Goal: Find specific page/section: Find specific page/section

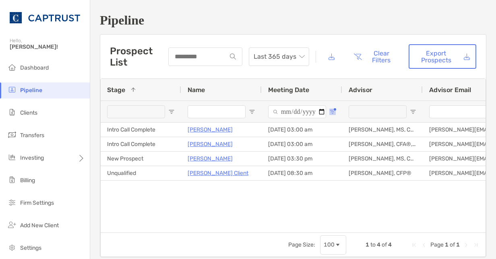
click at [330, 110] on span "Open Filter Menu" at bounding box center [332, 112] width 6 height 6
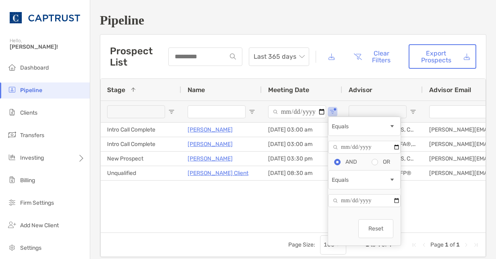
click at [357, 130] on div "Equals" at bounding box center [360, 126] width 57 height 7
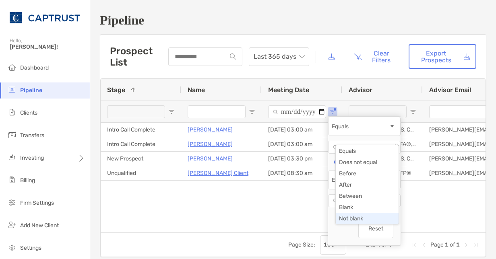
type input "*****"
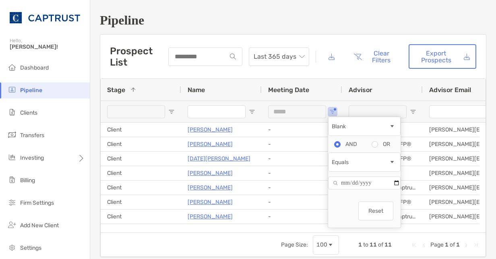
click at [220, 106] on input "Name Filter Input" at bounding box center [217, 112] width 58 height 13
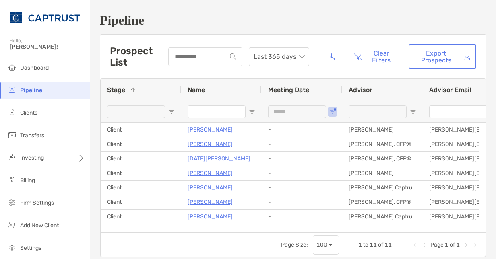
click at [152, 113] on div at bounding box center [136, 112] width 58 height 13
click at [215, 73] on div "Prospect List Last 365 days Clear Filters Export Prospects" at bounding box center [293, 57] width 386 height 44
click at [386, 112] on div at bounding box center [378, 112] width 58 height 13
click at [332, 111] on span "Open Filter Menu" at bounding box center [332, 112] width 6 height 6
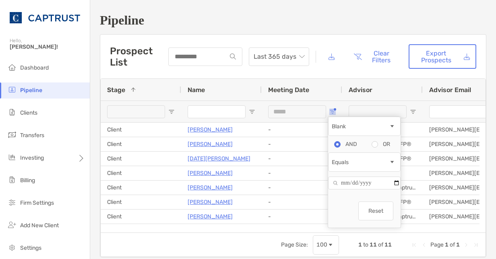
click at [333, 111] on span "Open Filter Menu" at bounding box center [332, 112] width 6 height 6
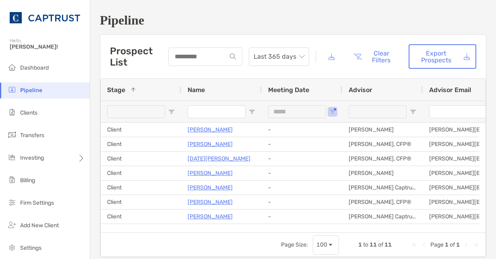
click at [329, 76] on div "Prospect List Last 365 days Clear Filters Export Prospects" at bounding box center [293, 57] width 386 height 44
click at [331, 113] on span "Open Filter Menu" at bounding box center [332, 112] width 6 height 6
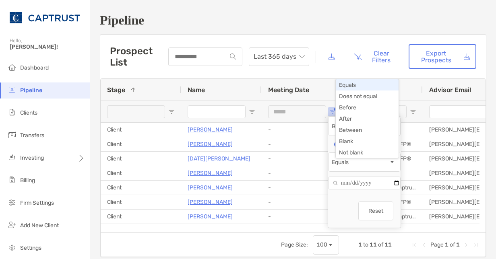
click at [375, 166] on div "Equals" at bounding box center [360, 162] width 57 height 7
click at [382, 216] on button "Reset" at bounding box center [375, 211] width 35 height 19
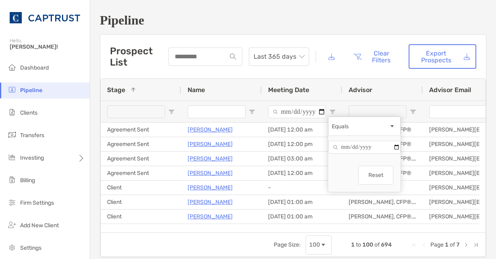
click at [315, 72] on div "Prospect List Last 365 days Clear Filters Export Prospects" at bounding box center [293, 57] width 386 height 44
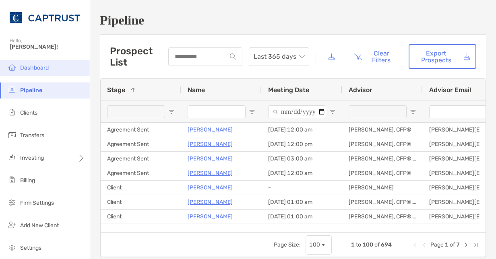
click at [57, 68] on li "Dashboard" at bounding box center [45, 68] width 90 height 16
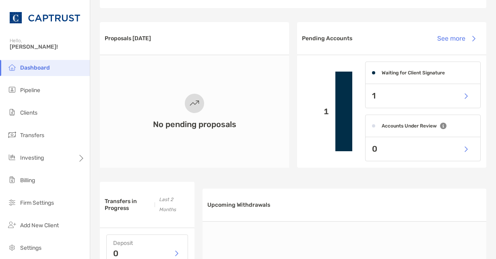
scroll to position [193, 0]
click at [394, 104] on div "1" at bounding box center [423, 97] width 115 height 24
click at [457, 95] on button "button" at bounding box center [465, 96] width 17 height 17
